Goal: Task Accomplishment & Management: Manage account settings

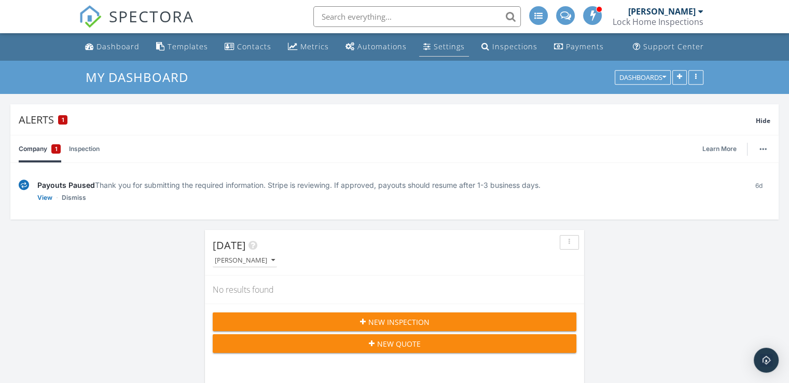
click at [434, 48] on div "Settings" at bounding box center [449, 47] width 31 height 10
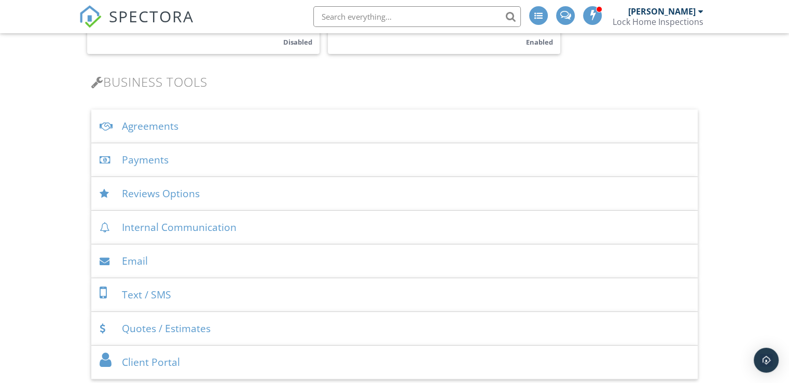
scroll to position [310, 0]
drag, startPoint x: 794, startPoint y: 84, endPoint x: 793, endPoint y: 152, distance: 67.5
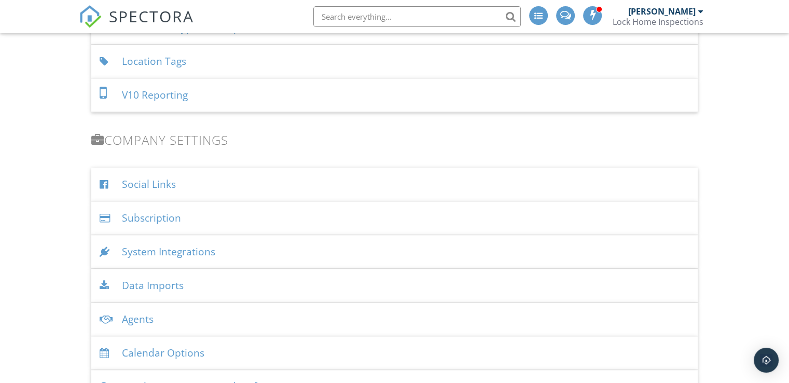
scroll to position [1083, 0]
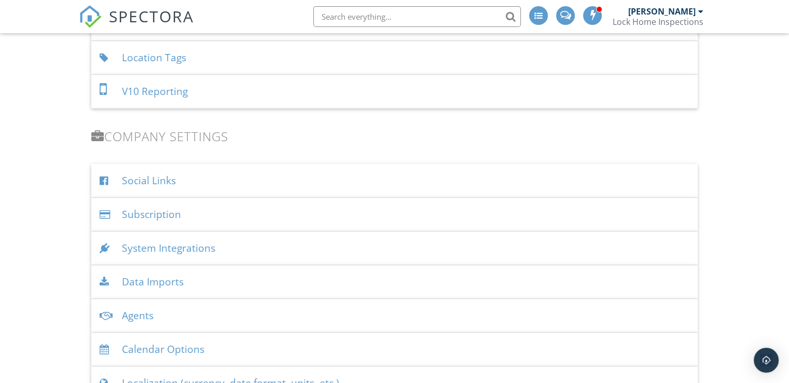
click at [155, 214] on div "Subscription" at bounding box center [394, 215] width 607 height 34
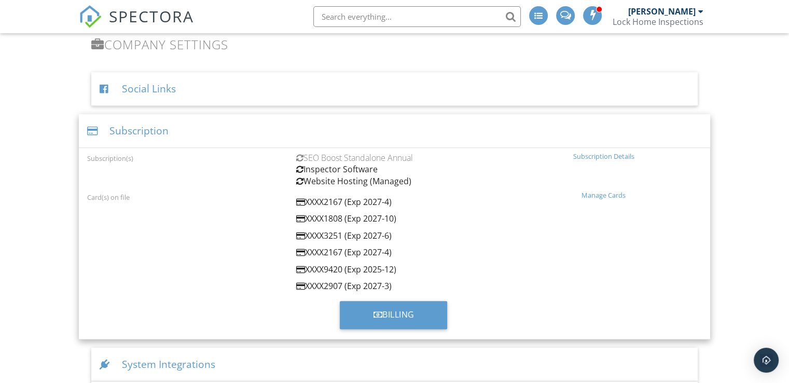
scroll to position [1182, 0]
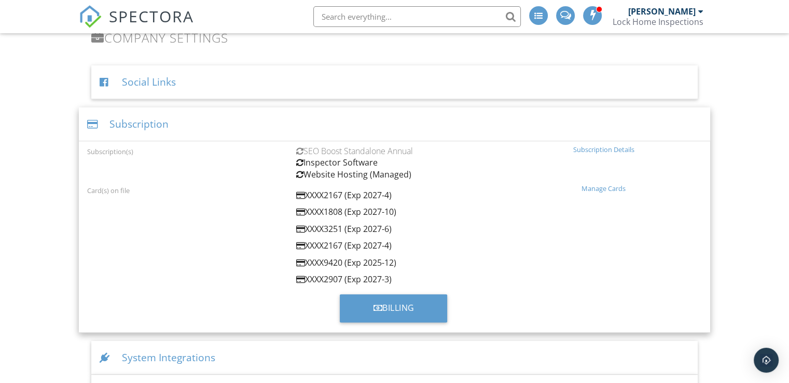
click at [602, 147] on div "Subscription Details" at bounding box center [603, 149] width 197 height 8
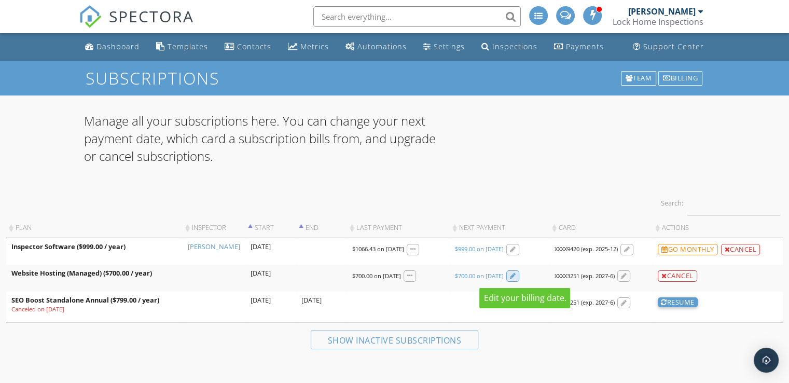
click at [516, 275] on div at bounding box center [513, 276] width 6 height 7
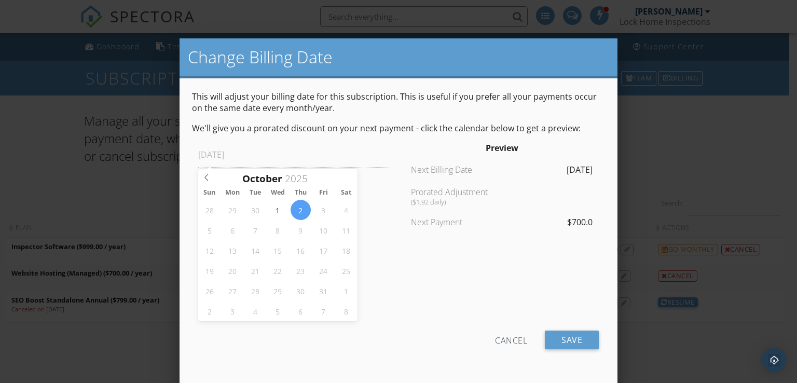
click at [513, 341] on div "Cancel" at bounding box center [511, 340] width 32 height 19
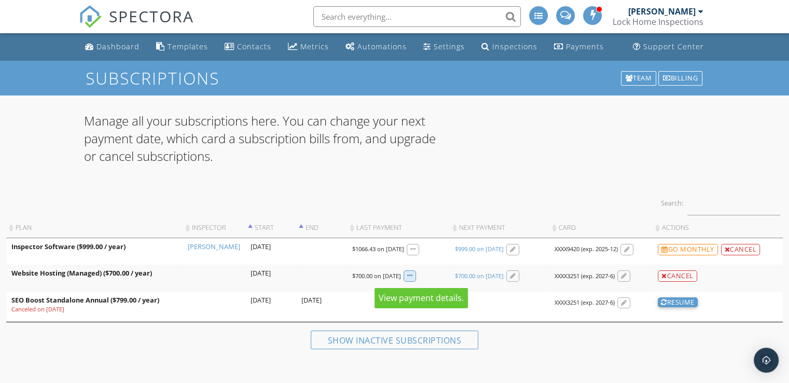
click at [413, 275] on div at bounding box center [410, 276] width 6 height 7
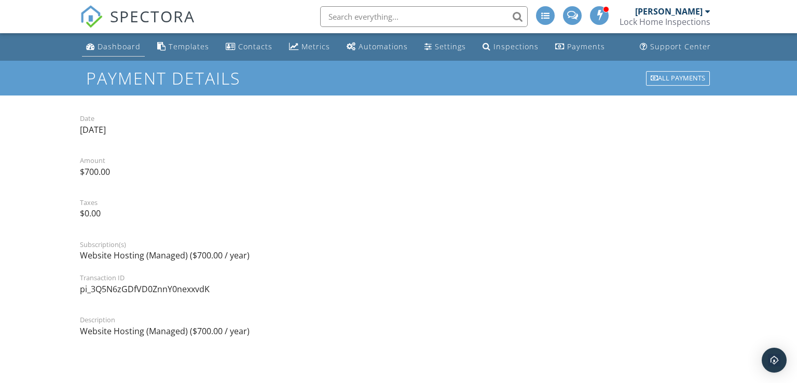
click at [116, 46] on div "Dashboard" at bounding box center [119, 47] width 43 height 10
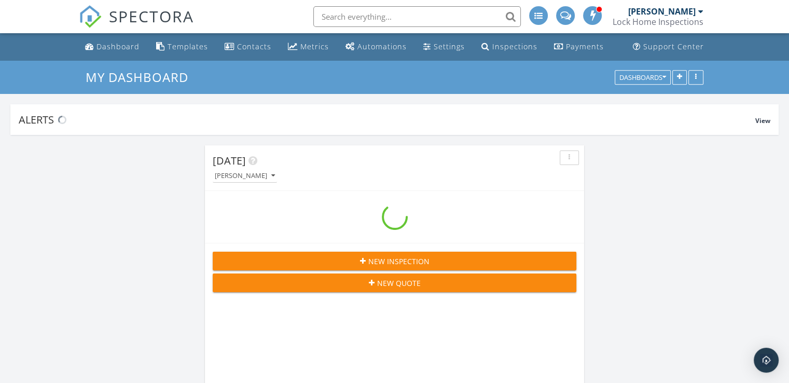
scroll to position [1090, 805]
